Goal: Task Accomplishment & Management: Use online tool/utility

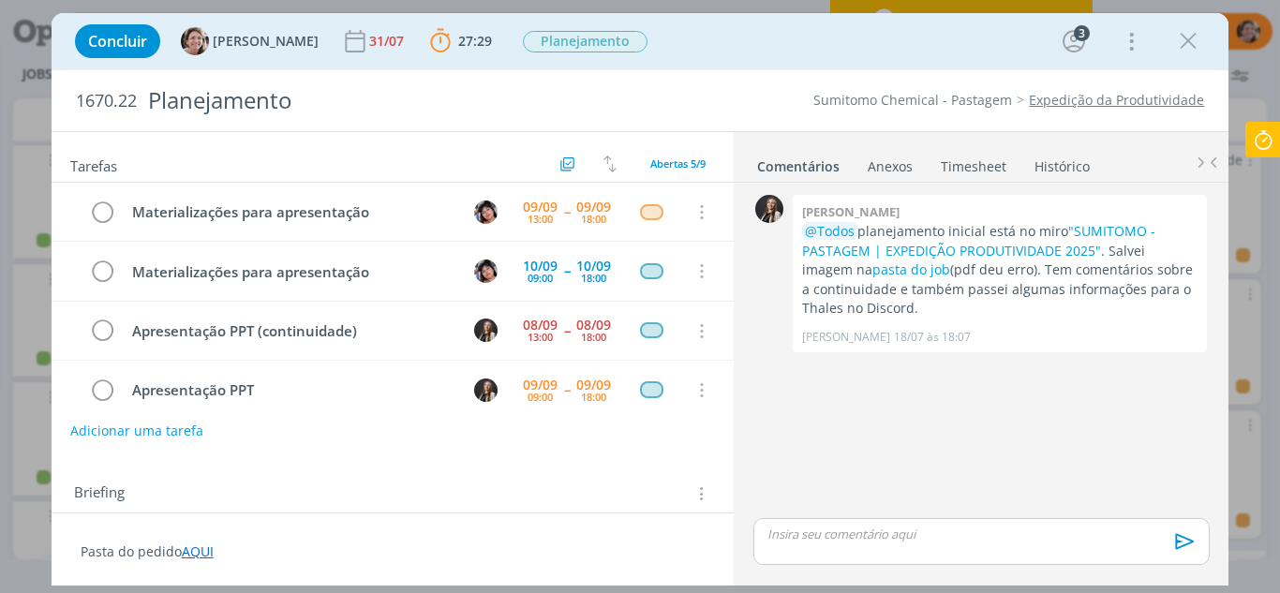
scroll to position [60, 0]
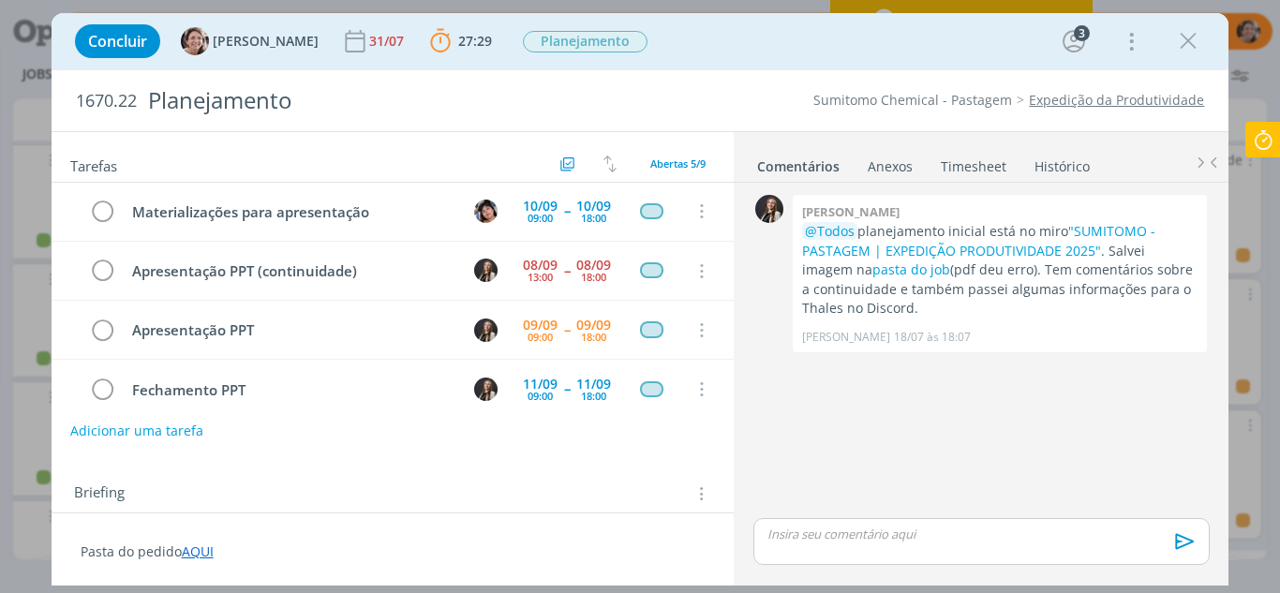
click at [1252, 145] on icon at bounding box center [1263, 140] width 34 height 37
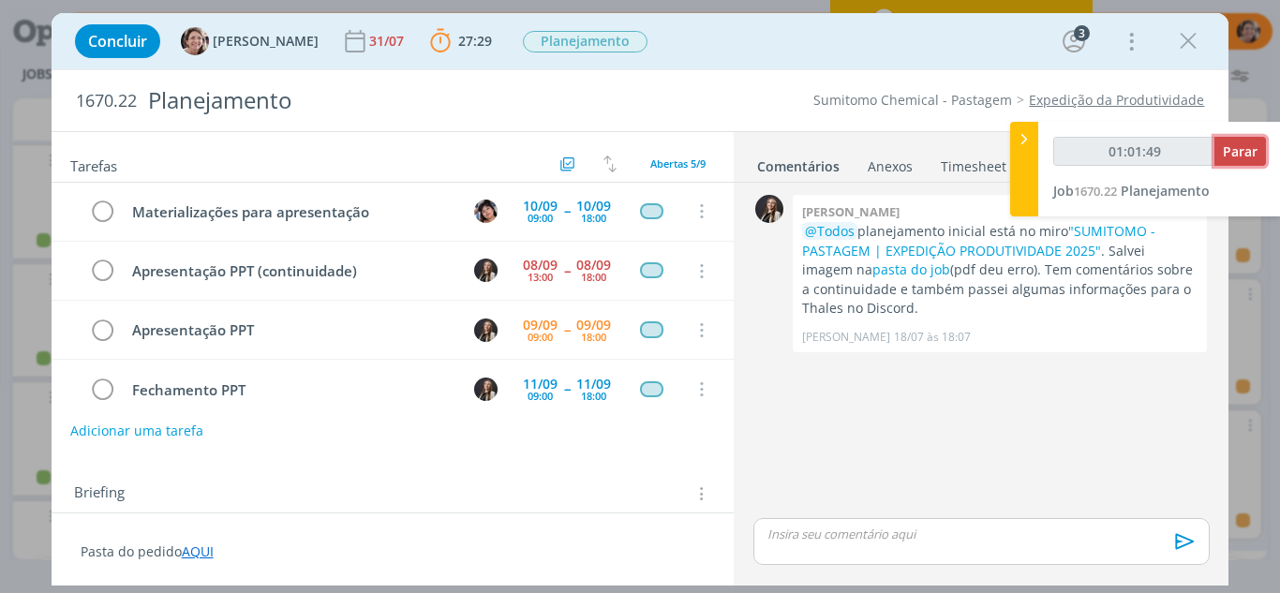
click at [1251, 149] on span "Parar" at bounding box center [1239, 151] width 35 height 18
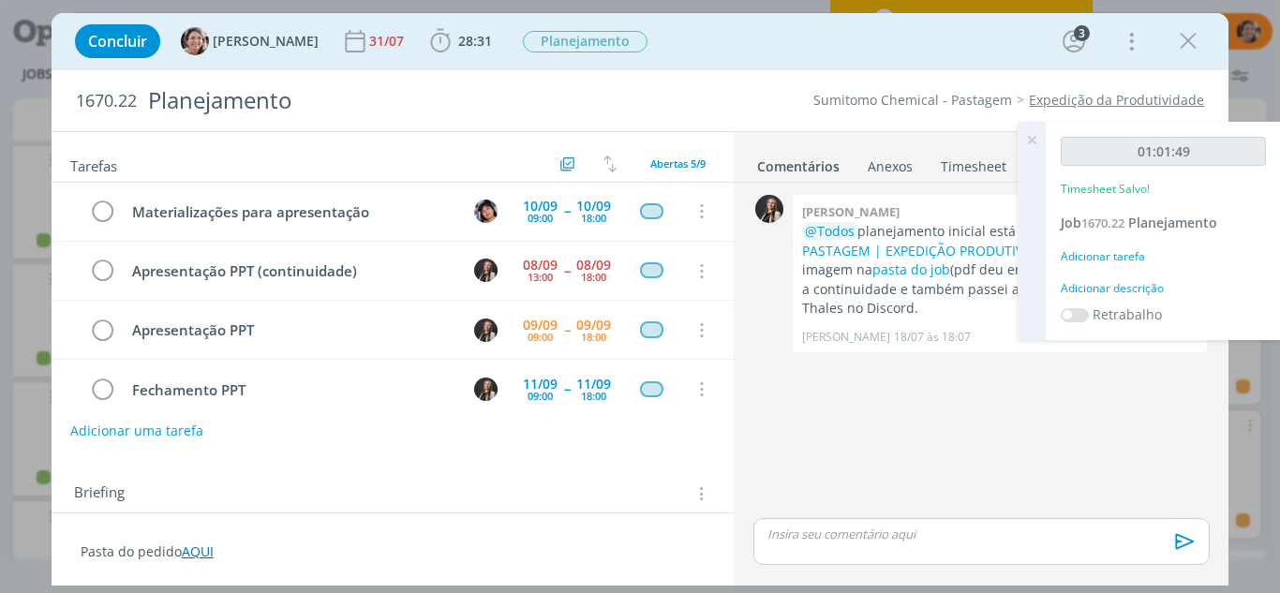
type input "01:02:00"
click at [1036, 140] on icon at bounding box center [1032, 140] width 34 height 37
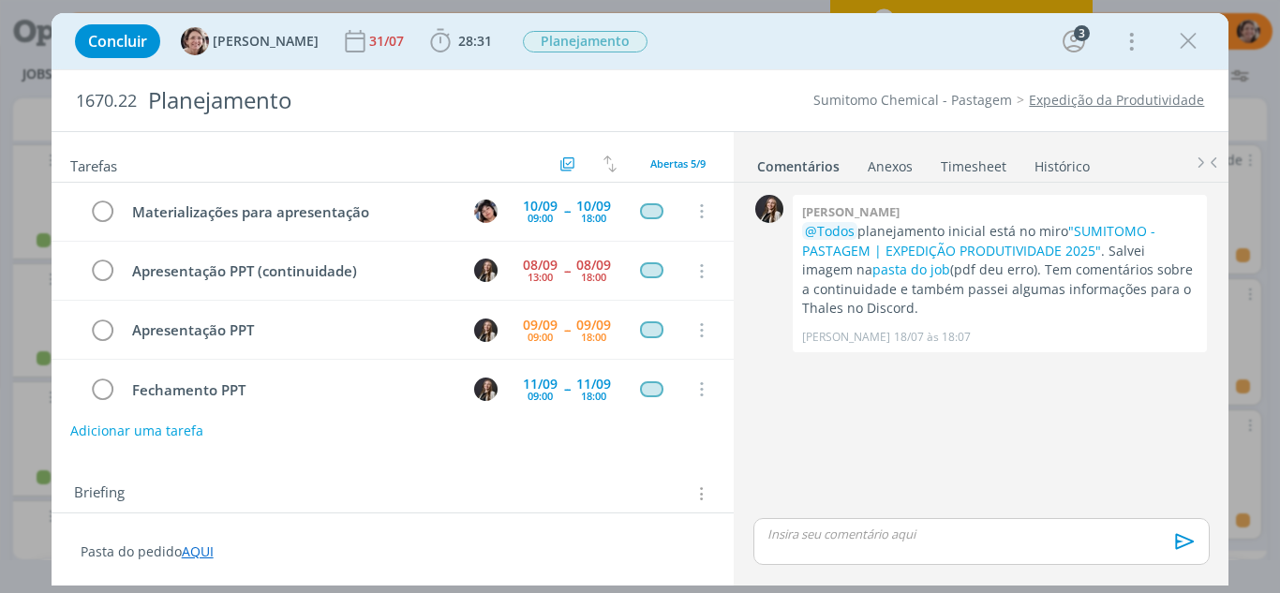
click at [985, 165] on link "Timesheet" at bounding box center [973, 162] width 67 height 27
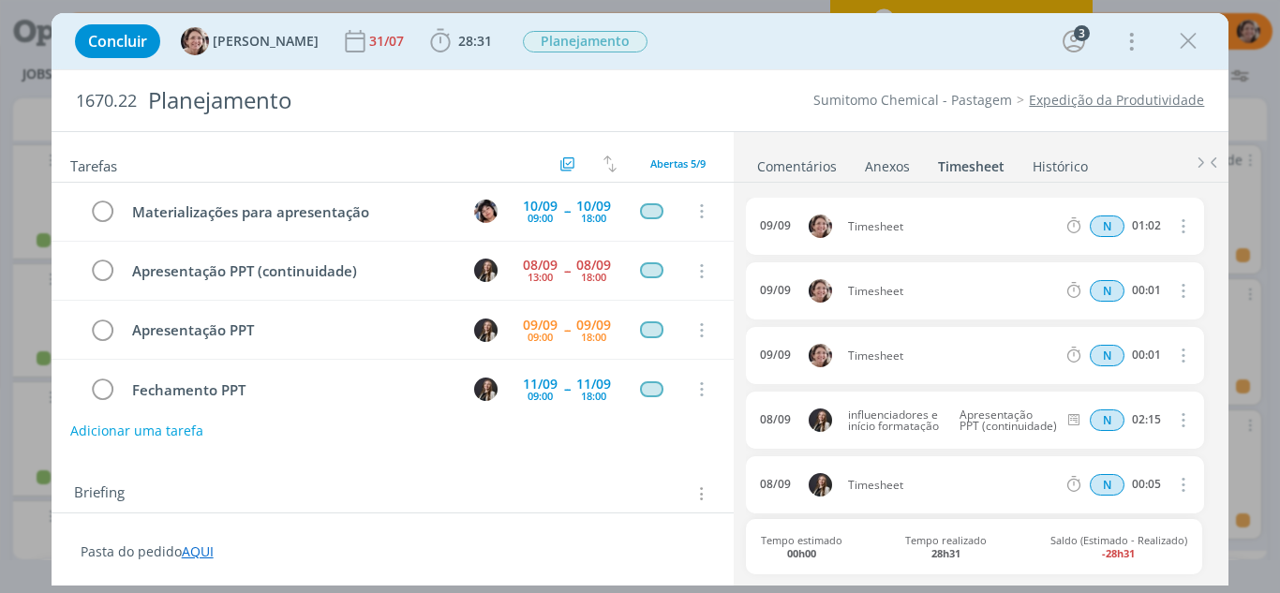
click at [1178, 228] on icon "dialog" at bounding box center [1182, 226] width 21 height 22
drag, startPoint x: 1114, startPoint y: 287, endPoint x: 868, endPoint y: 206, distance: 258.3
click at [1113, 286] on link "Editar" at bounding box center [1130, 289] width 148 height 30
drag, startPoint x: 911, startPoint y: 230, endPoint x: 698, endPoint y: 194, distance: 215.8
click at [711, 207] on div "Tarefas Usar Job de template Criar template a partir deste job Visualizar Templ…" at bounding box center [641, 358] width 1178 height 454
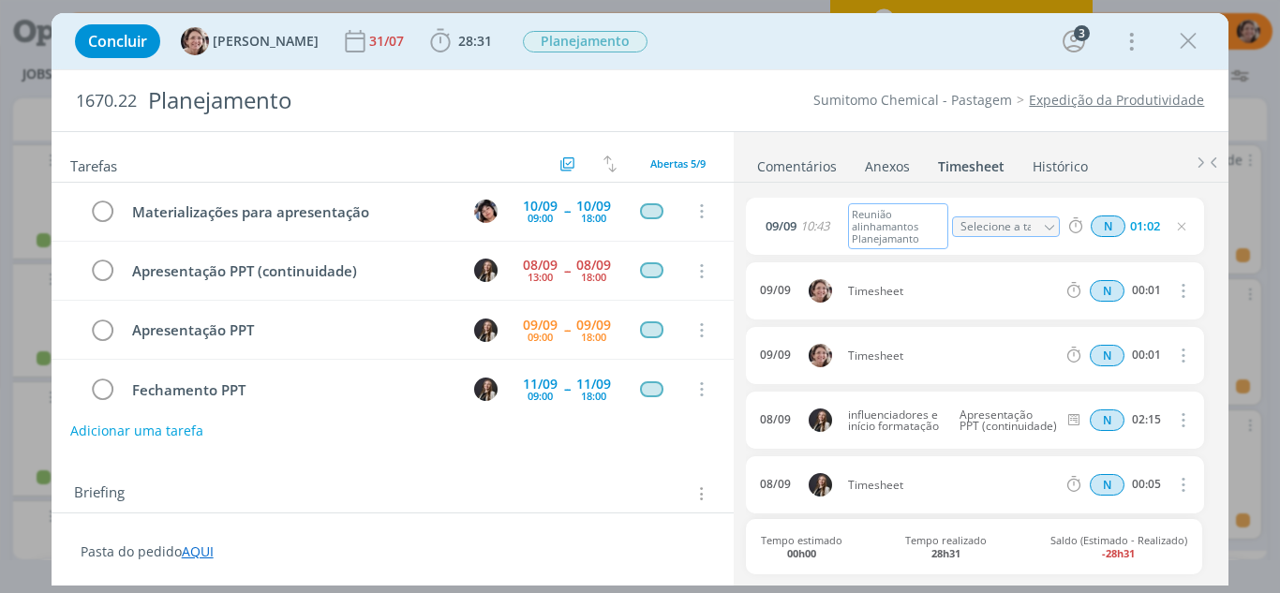
click at [863, 229] on div "Reunião alinhamantos Planejamanto" at bounding box center [898, 226] width 101 height 46
click at [1181, 227] on icon "dialog" at bounding box center [1181, 226] width 15 height 15
click at [1195, 31] on icon "dialog" at bounding box center [1188, 41] width 28 height 28
